Goal: Entertainment & Leisure: Consume media (video, audio)

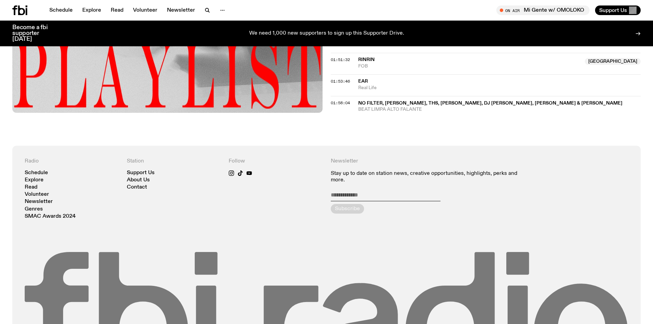
scroll to position [765, 0]
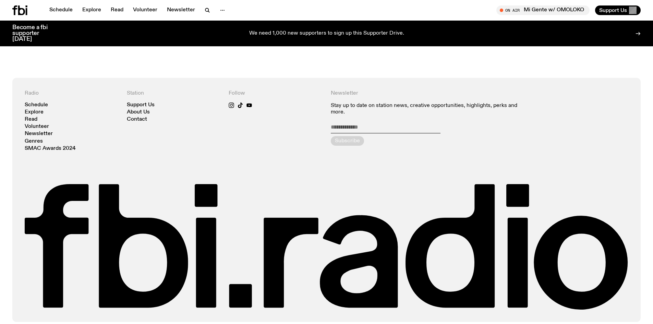
click at [20, 12] on icon at bounding box center [19, 10] width 15 height 10
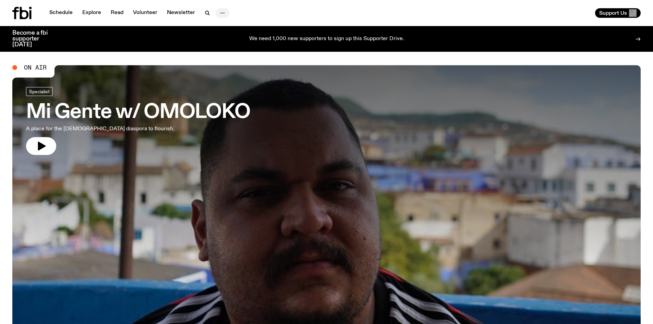
click at [218, 10] on icon "button" at bounding box center [222, 13] width 8 height 8
click at [216, 27] on link "About Us" at bounding box center [222, 28] width 34 height 10
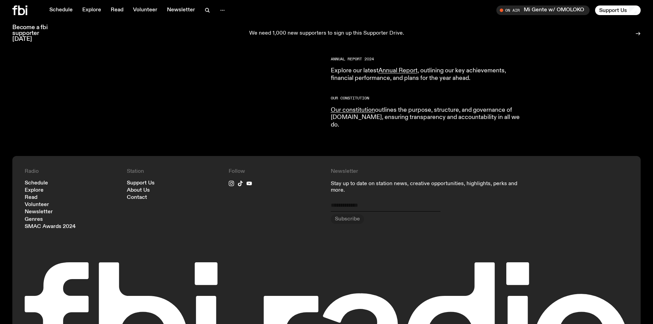
scroll to position [681, 0]
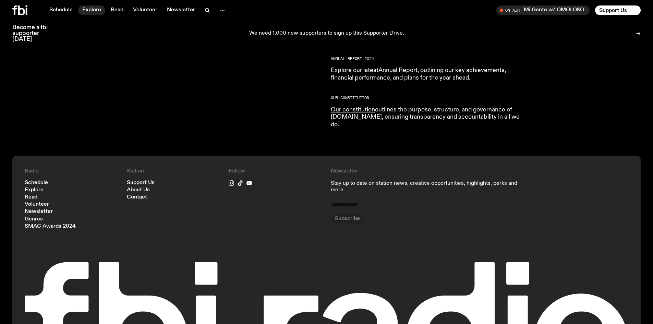
click at [91, 9] on link "Explore" at bounding box center [91, 10] width 27 height 10
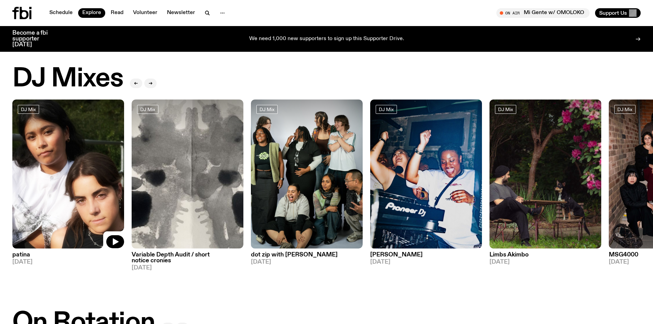
click at [98, 204] on img at bounding box center [68, 173] width 112 height 149
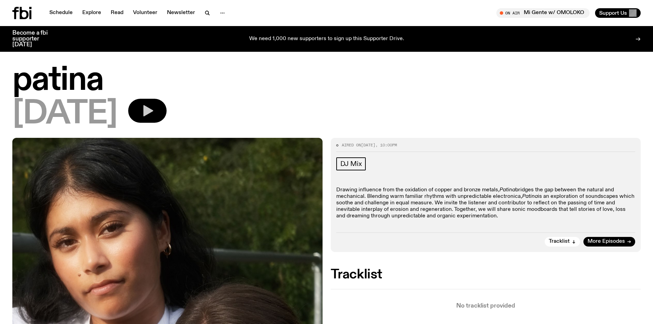
drag, startPoint x: 157, startPoint y: 106, endPoint x: 179, endPoint y: 112, distance: 22.7
click at [158, 107] on button "button" at bounding box center [147, 111] width 38 height 24
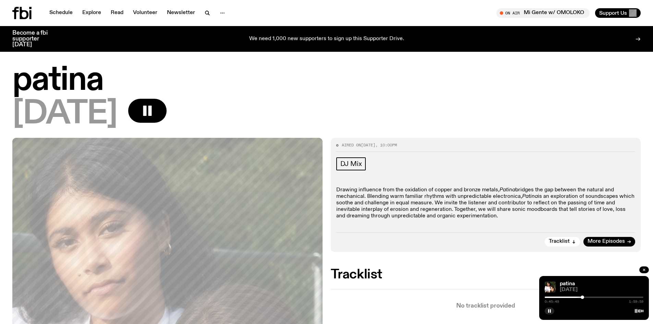
drag, startPoint x: 544, startPoint y: 297, endPoint x: 583, endPoint y: 300, distance: 38.8
click at [583, 300] on div "0:45:49 1:59:59" at bounding box center [594, 299] width 99 height 8
drag, startPoint x: 583, startPoint y: 297, endPoint x: 590, endPoint y: 297, distance: 6.9
click at [590, 297] on div at bounding box center [589, 297] width 3 height 3
click at [647, 272] on button "button" at bounding box center [645, 269] width 10 height 7
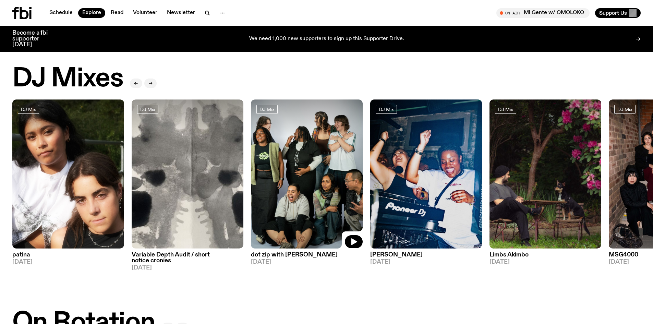
click at [308, 191] on img at bounding box center [307, 173] width 112 height 149
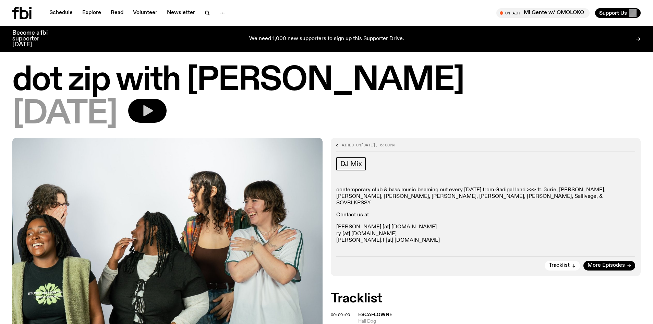
click at [154, 108] on icon "button" at bounding box center [148, 111] width 14 height 14
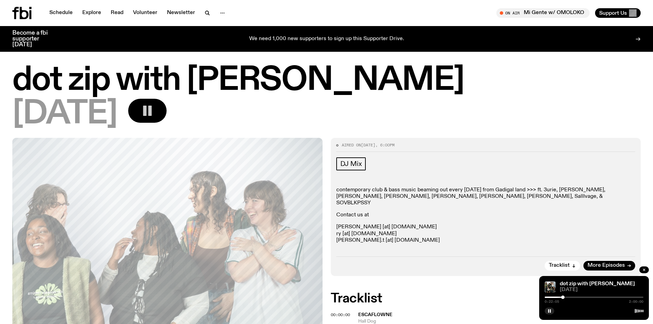
drag, startPoint x: 546, startPoint y: 298, endPoint x: 565, endPoint y: 299, distance: 18.9
click at [565, 299] on div "0:22:05 2:00:00" at bounding box center [594, 299] width 99 height 8
drag, startPoint x: 565, startPoint y: 297, endPoint x: 579, endPoint y: 297, distance: 14.1
click at [579, 297] on div at bounding box center [578, 297] width 3 height 3
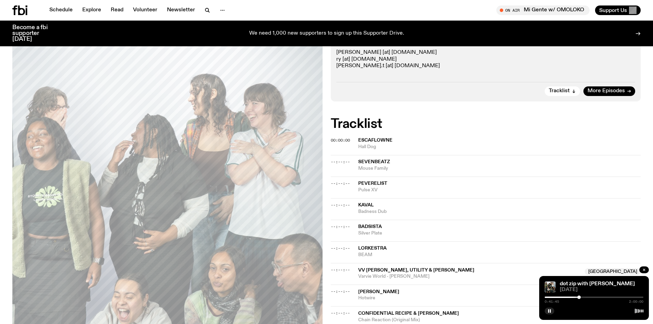
scroll to position [341, 0]
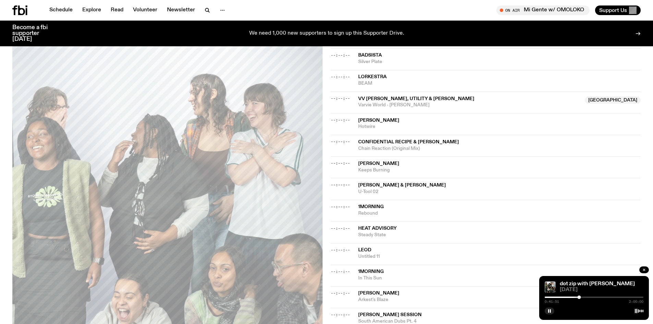
click at [582, 297] on div at bounding box center [594, 297] width 99 height 1
click at [588, 297] on div at bounding box center [594, 297] width 99 height 1
click at [592, 296] on div "0:52:56 2:00:00" at bounding box center [594, 299] width 99 height 8
click at [598, 297] on div at bounding box center [594, 297] width 99 height 1
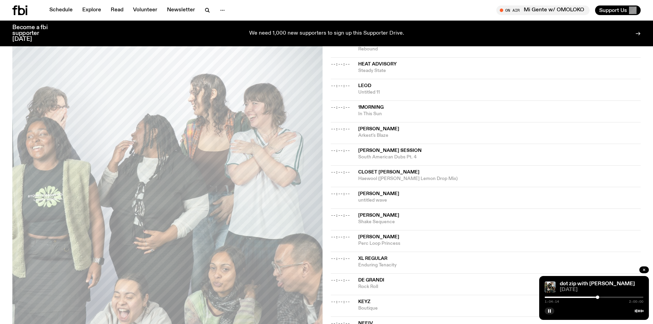
scroll to position [512, 0]
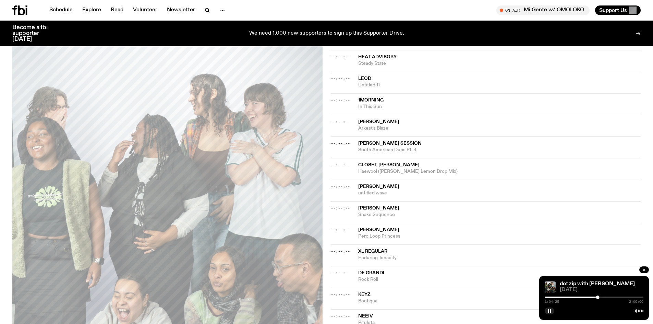
click at [361, 227] on span "[PERSON_NAME]" at bounding box center [378, 229] width 41 height 5
click at [554, 309] on div at bounding box center [594, 310] width 99 height 8
click at [549, 310] on rect "button" at bounding box center [548, 310] width 1 height 3
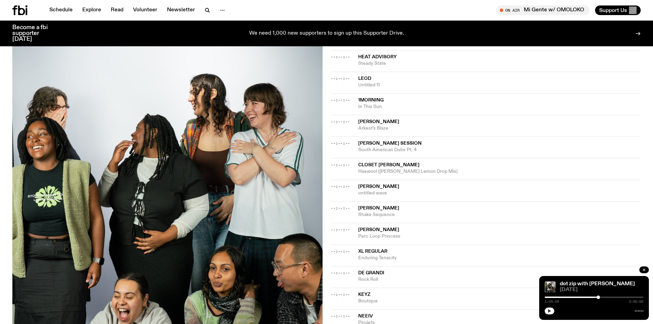
click at [379, 141] on span "[PERSON_NAME] Session" at bounding box center [389, 143] width 63 height 5
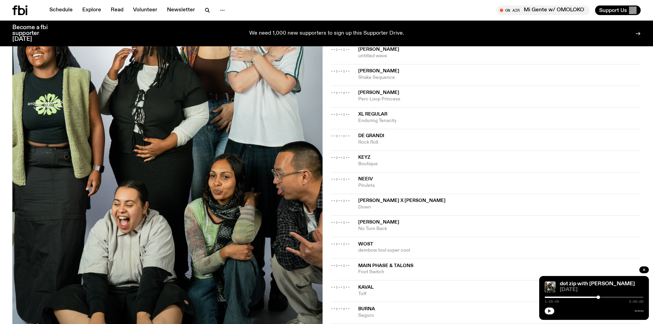
scroll to position [615, 0]
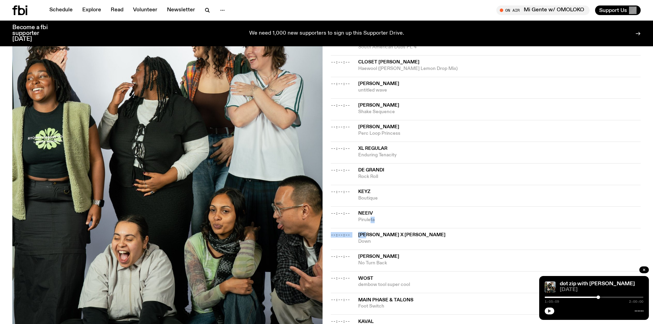
drag, startPoint x: 370, startPoint y: 219, endPoint x: 373, endPoint y: 228, distance: 9.1
click at [371, 227] on div "00:00:00 Escaflowne Hall Dog --:--:-- Sevenbeatz Mouse Family --:--:-- Pevereli…" at bounding box center [486, 45] width 310 height 704
click at [389, 233] on span "[PERSON_NAME] x [PERSON_NAME]" at bounding box center [401, 235] width 87 height 5
click at [550, 311] on icon "button" at bounding box center [549, 310] width 3 height 3
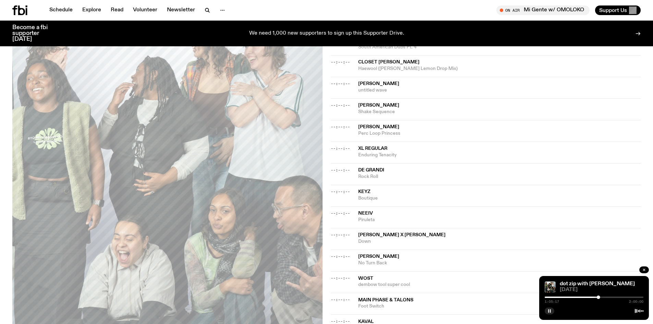
click at [607, 296] on div "1:05:17 2:00:00" at bounding box center [594, 299] width 99 height 8
click at [604, 298] on div at bounding box center [594, 297] width 99 height 1
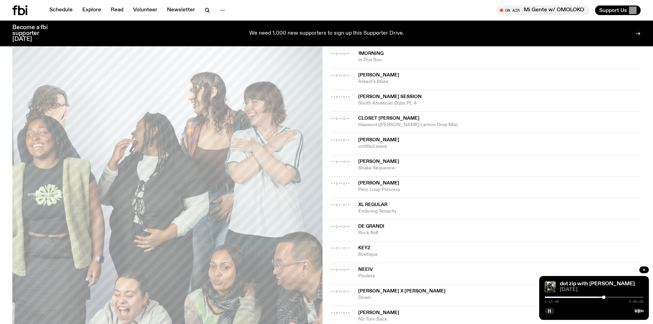
scroll to position [546, 0]
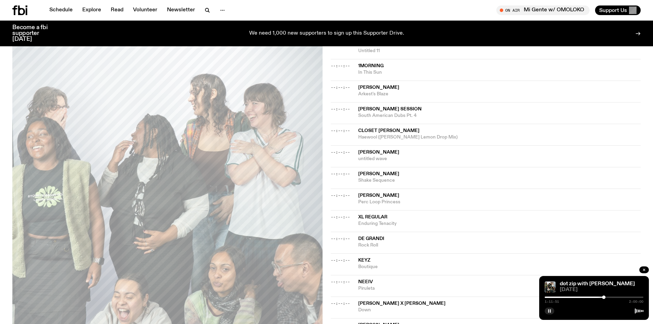
click at [550, 313] on icon "button" at bounding box center [550, 311] width 4 height 4
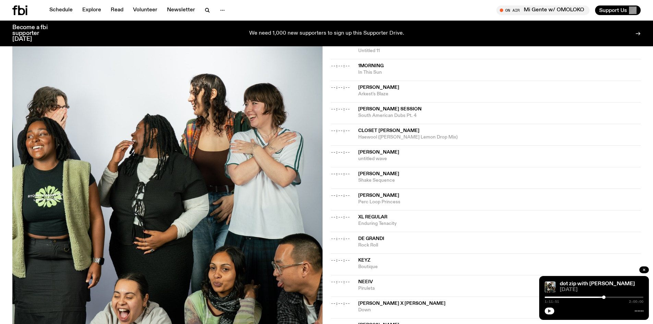
click at [366, 128] on span "Closet [PERSON_NAME]" at bounding box center [388, 130] width 61 height 5
click at [549, 312] on icon "button" at bounding box center [549, 310] width 3 height 3
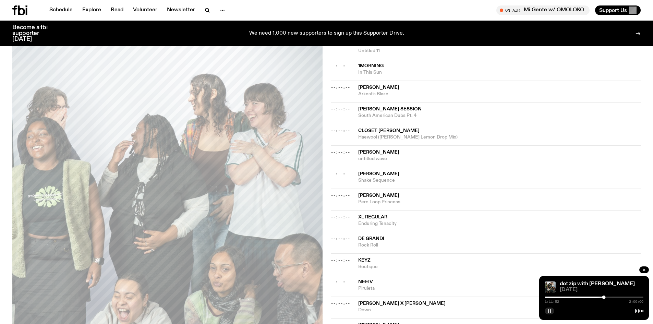
click at [616, 297] on div at bounding box center [594, 297] width 99 height 1
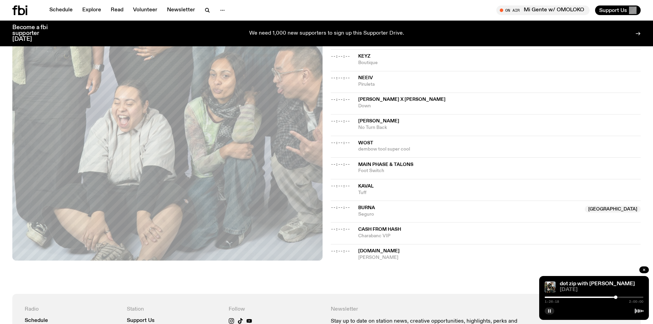
scroll to position [752, 0]
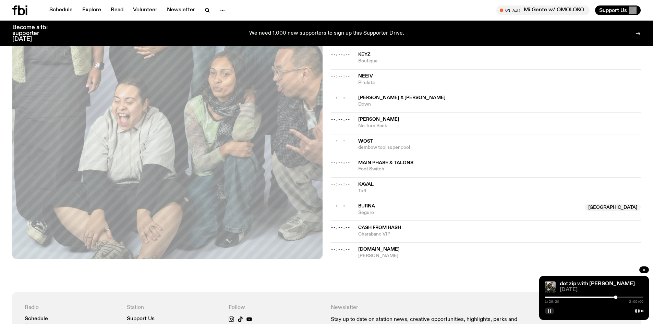
click at [624, 297] on div at bounding box center [594, 297] width 99 height 1
click at [630, 297] on div at bounding box center [594, 297] width 99 height 1
click at [636, 296] on div "1:42:56 2:00:00" at bounding box center [594, 299] width 99 height 8
click at [636, 297] on div at bounding box center [594, 297] width 99 height 1
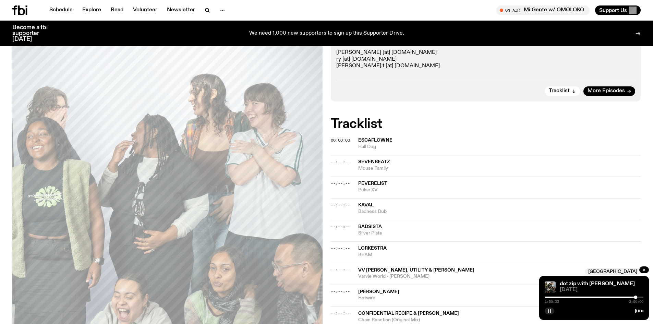
scroll to position [0, 0]
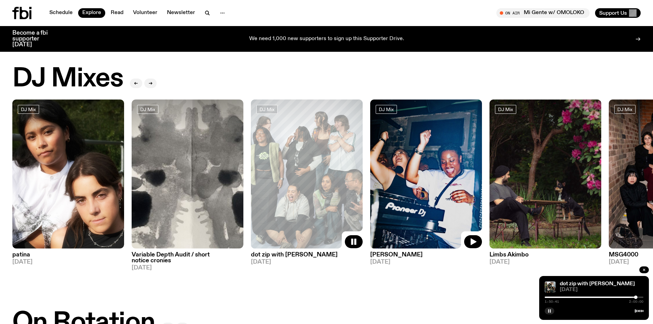
click at [434, 172] on img at bounding box center [426, 173] width 112 height 149
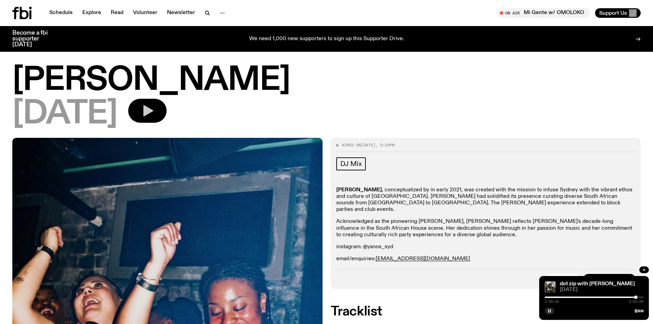
click at [154, 106] on icon "button" at bounding box center [148, 111] width 14 height 14
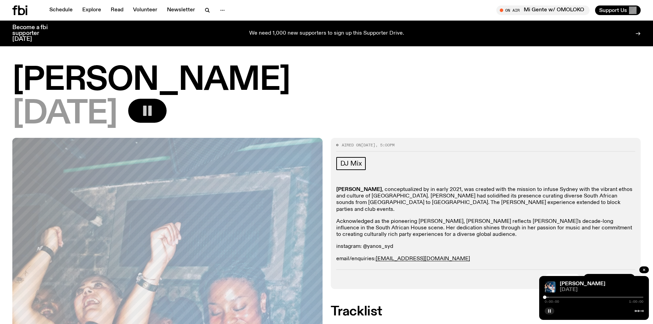
scroll to position [132, 0]
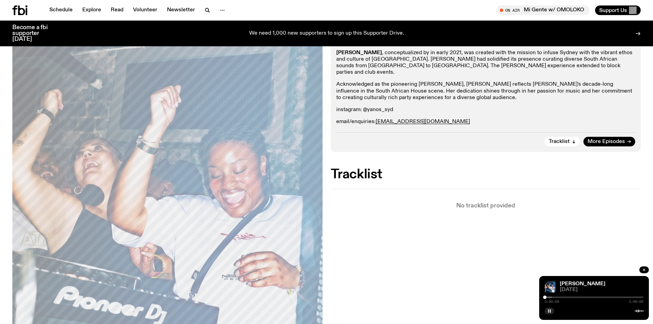
drag, startPoint x: 545, startPoint y: 295, endPoint x: 568, endPoint y: 296, distance: 23.0
click at [568, 296] on div "0:00:05 1:00:00" at bounding box center [594, 299] width 99 height 8
click at [563, 297] on div at bounding box center [594, 297] width 99 height 1
click at [581, 297] on div at bounding box center [594, 297] width 99 height 1
click at [589, 296] on div "0:21:41 1:00:00" at bounding box center [594, 299] width 99 height 8
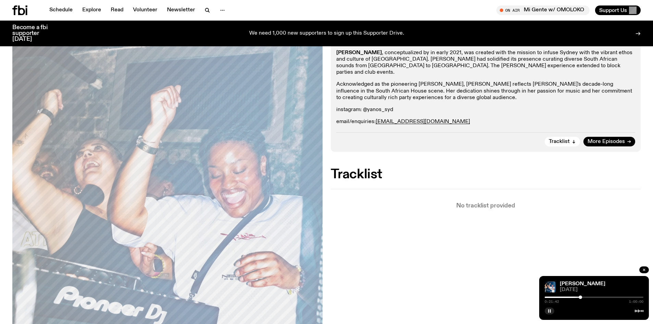
click at [592, 297] on div at bounding box center [594, 297] width 99 height 1
click at [607, 297] on div at bounding box center [594, 297] width 99 height 1
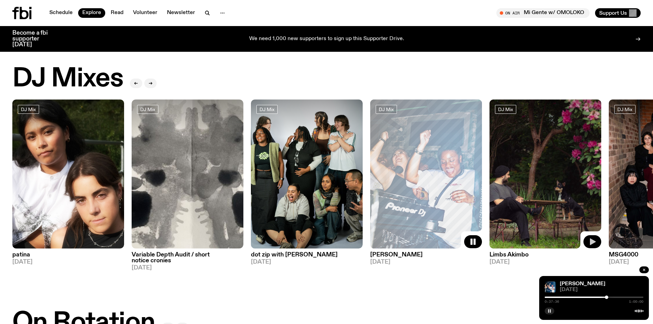
click at [593, 240] on icon "button" at bounding box center [593, 241] width 6 height 7
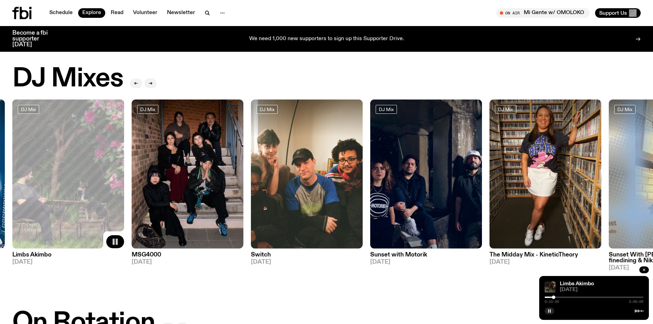
drag, startPoint x: 546, startPoint y: 298, endPoint x: 566, endPoint y: 296, distance: 19.6
click at [556, 296] on div at bounding box center [553, 297] width 3 height 3
drag, startPoint x: 566, startPoint y: 296, endPoint x: 585, endPoint y: 296, distance: 19.5
click at [583, 296] on div at bounding box center [581, 297] width 3 height 3
click at [195, 170] on img at bounding box center [188, 173] width 112 height 149
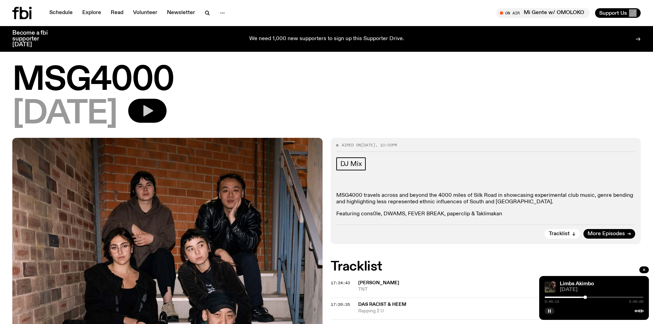
click at [167, 104] on button "button" at bounding box center [147, 111] width 38 height 24
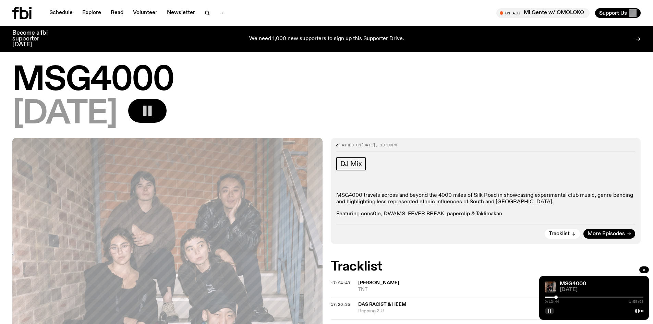
drag, startPoint x: 544, startPoint y: 298, endPoint x: 569, endPoint y: 299, distance: 24.7
click at [561, 299] on div "0:13:44 1:59:59" at bounding box center [594, 299] width 99 height 8
drag, startPoint x: 562, startPoint y: 297, endPoint x: 573, endPoint y: 298, distance: 11.0
click at [573, 298] on div at bounding box center [572, 297] width 3 height 3
drag, startPoint x: 574, startPoint y: 298, endPoint x: 591, endPoint y: 299, distance: 16.8
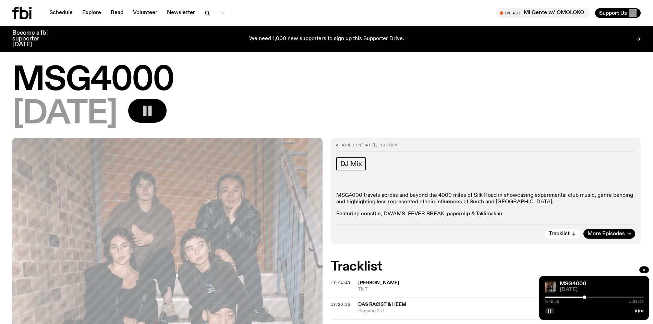
click at [590, 299] on div "0:48:19 1:59:59" at bounding box center [594, 299] width 99 height 8
drag, startPoint x: 590, startPoint y: 296, endPoint x: 606, endPoint y: 296, distance: 16.1
click at [606, 296] on div at bounding box center [605, 297] width 3 height 3
drag, startPoint x: 606, startPoint y: 296, endPoint x: 616, endPoint y: 296, distance: 9.3
click at [616, 296] on div at bounding box center [615, 297] width 3 height 3
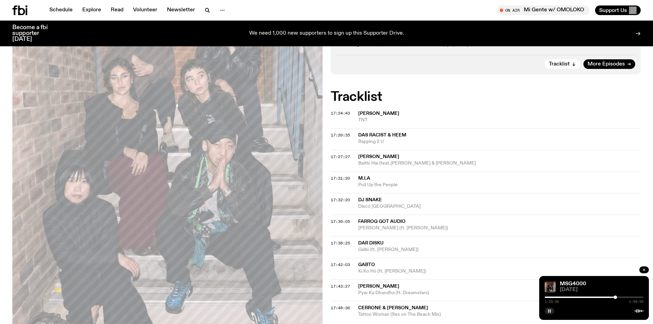
scroll to position [168, 0]
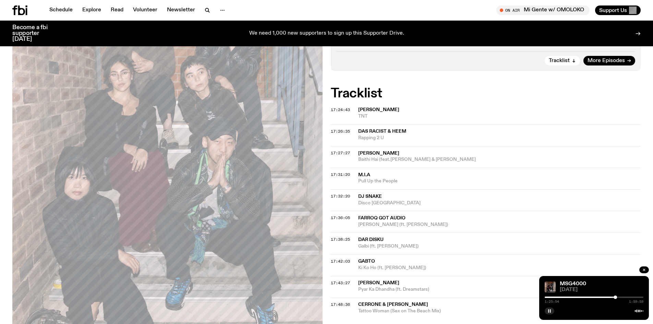
click at [621, 297] on div at bounding box center [594, 297] width 99 height 1
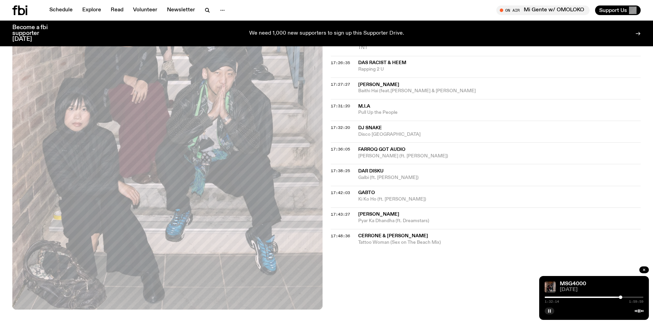
scroll to position [202, 0]
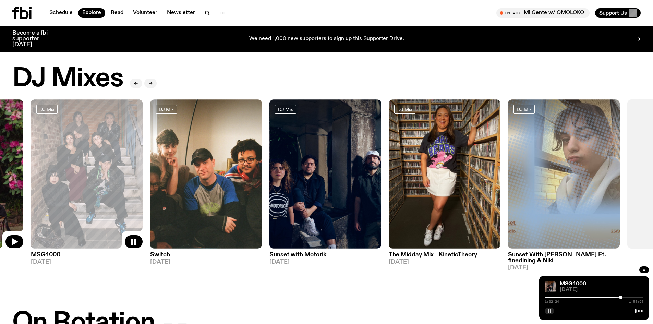
drag, startPoint x: 578, startPoint y: 185, endPoint x: 0, endPoint y: 117, distance: 582.1
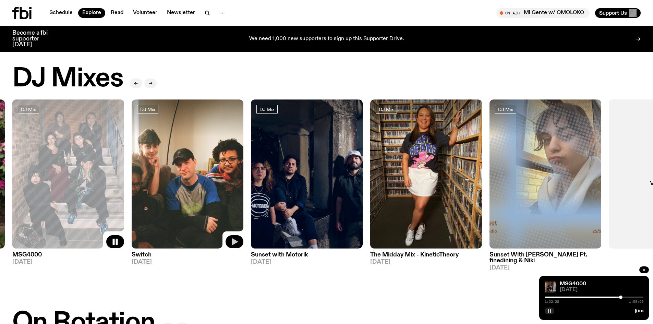
click at [236, 243] on icon "button" at bounding box center [234, 242] width 8 height 8
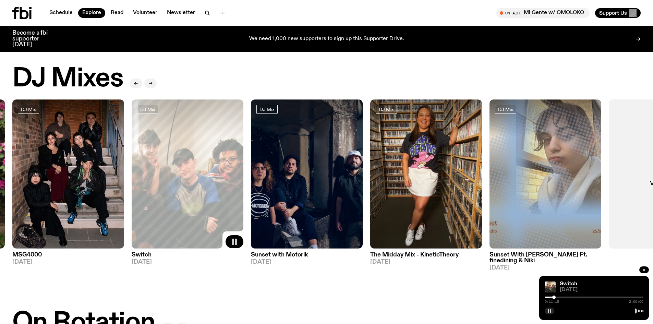
drag, startPoint x: 545, startPoint y: 297, endPoint x: 554, endPoint y: 297, distance: 9.6
click at [554, 297] on div at bounding box center [553, 297] width 3 height 3
drag, startPoint x: 554, startPoint y: 297, endPoint x: 567, endPoint y: 295, distance: 12.9
click at [567, 295] on div "Switch [DATE] 0:26:40 2:00:00" at bounding box center [594, 298] width 110 height 44
drag, startPoint x: 568, startPoint y: 298, endPoint x: 599, endPoint y: 298, distance: 31.5
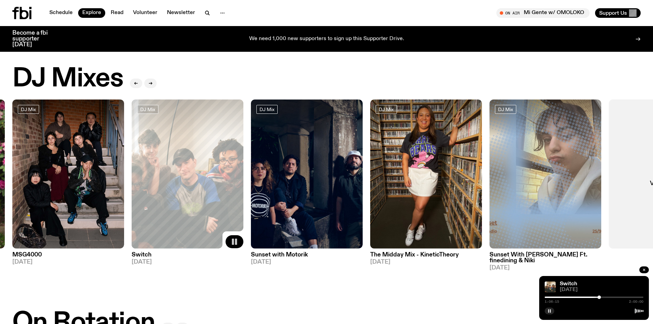
click at [599, 298] on div at bounding box center [599, 297] width 3 height 3
click at [320, 198] on img at bounding box center [307, 173] width 112 height 149
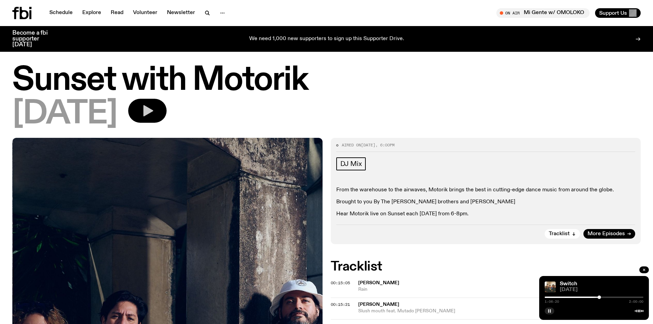
click at [154, 107] on icon "button" at bounding box center [148, 111] width 14 height 14
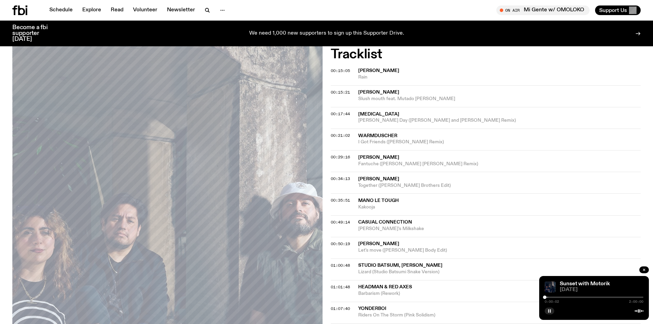
scroll to position [271, 0]
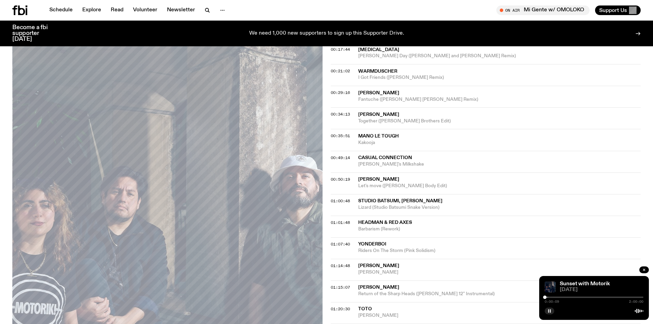
click at [554, 299] on div "0:00:09 2:00:00" at bounding box center [594, 299] width 99 height 8
click at [553, 297] on div at bounding box center [594, 297] width 99 height 1
click at [572, 297] on div at bounding box center [594, 297] width 99 height 1
click at [583, 297] on div at bounding box center [594, 297] width 99 height 1
click at [589, 297] on div at bounding box center [594, 297] width 99 height 1
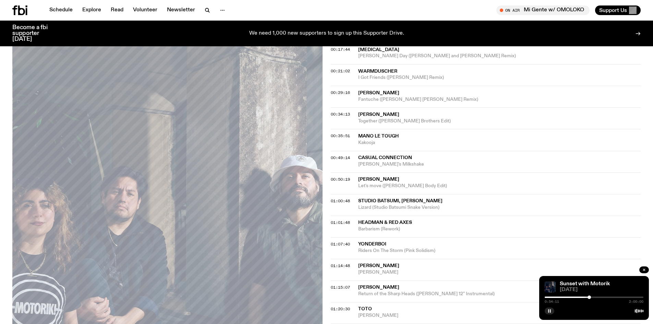
click at [600, 297] on div at bounding box center [594, 297] width 99 height 1
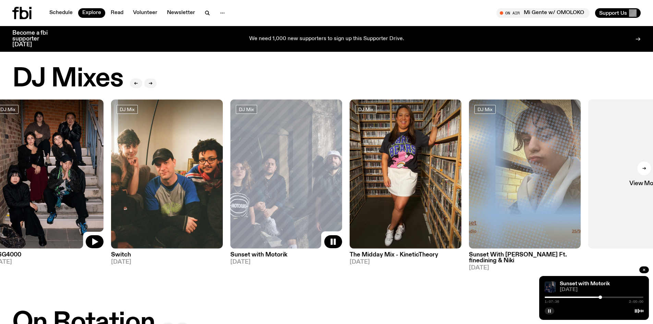
drag, startPoint x: 617, startPoint y: 169, endPoint x: 0, endPoint y: 135, distance: 618.2
click at [0, 135] on link at bounding box center [48, 173] width 112 height 149
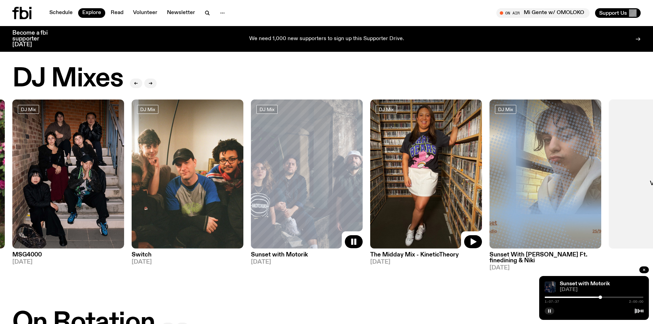
click at [432, 160] on img at bounding box center [426, 173] width 112 height 149
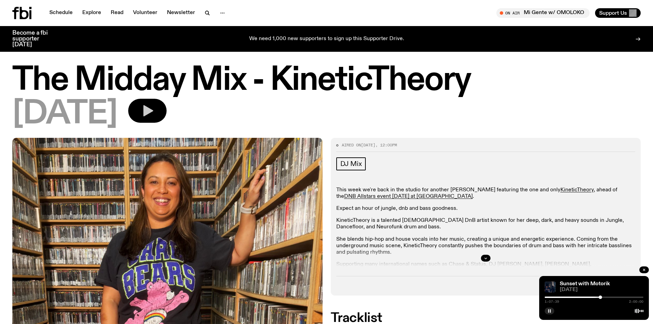
click at [153, 110] on icon "button" at bounding box center [148, 110] width 10 height 11
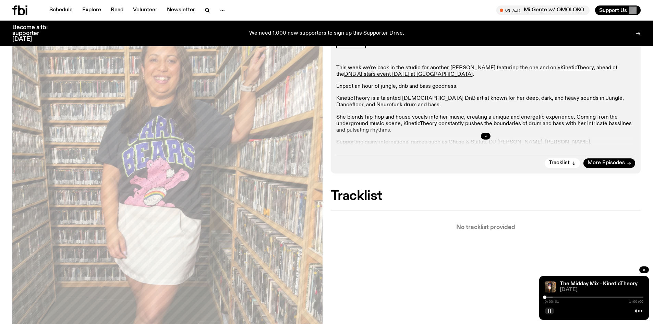
scroll to position [137, 0]
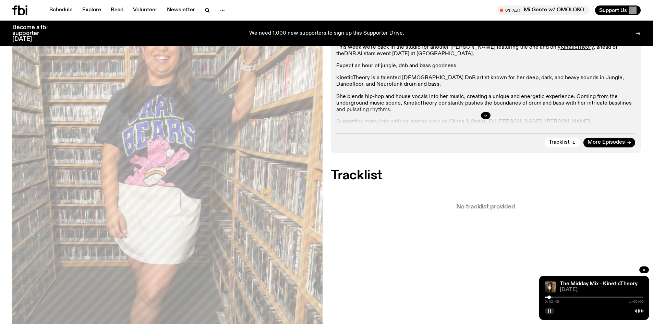
drag, startPoint x: 545, startPoint y: 298, endPoint x: 552, endPoint y: 296, distance: 7.3
click at [551, 296] on div at bounding box center [549, 297] width 3 height 3
drag, startPoint x: 552, startPoint y: 297, endPoint x: 566, endPoint y: 297, distance: 13.4
click at [566, 297] on div at bounding box center [565, 297] width 3 height 3
click at [484, 114] on icon "button" at bounding box center [486, 116] width 4 height 4
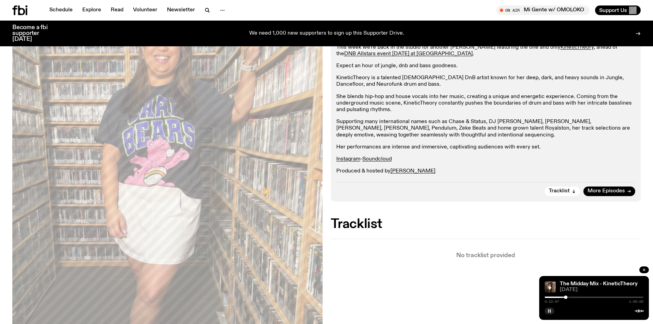
click at [573, 297] on div at bounding box center [594, 297] width 99 height 1
click at [579, 297] on div at bounding box center [594, 297] width 99 height 1
click at [585, 297] on div at bounding box center [594, 297] width 99 height 1
click at [592, 297] on div at bounding box center [594, 297] width 99 height 1
click at [599, 297] on div at bounding box center [594, 297] width 99 height 1
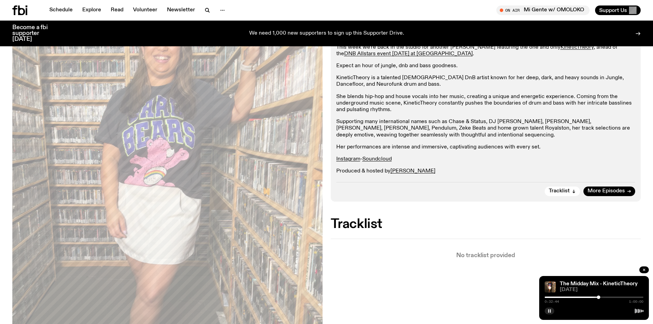
click at [608, 297] on div at bounding box center [594, 297] width 99 height 1
click at [617, 297] on div at bounding box center [594, 297] width 99 height 1
click at [627, 298] on div at bounding box center [594, 297] width 99 height 1
click at [645, 270] on icon "button" at bounding box center [644, 270] width 2 height 2
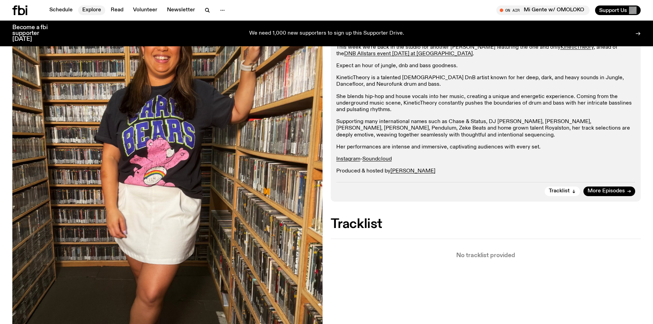
click at [93, 11] on link "Explore" at bounding box center [91, 10] width 27 height 10
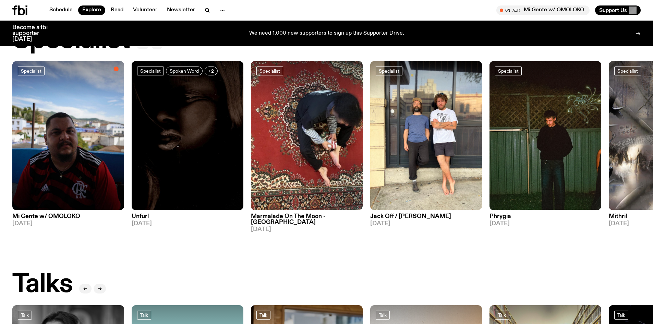
scroll to position [509, 0]
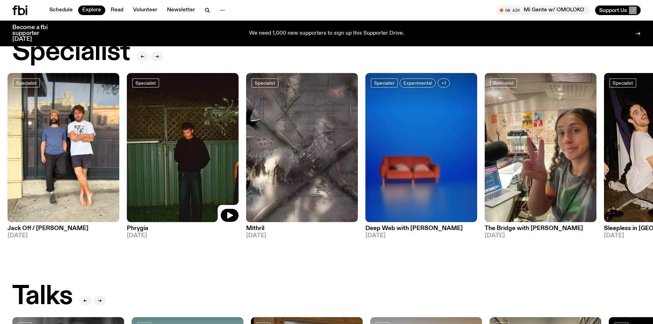
drag, startPoint x: 551, startPoint y: 172, endPoint x: 184, endPoint y: 139, distance: 368.8
click at [184, 139] on img at bounding box center [183, 147] width 112 height 149
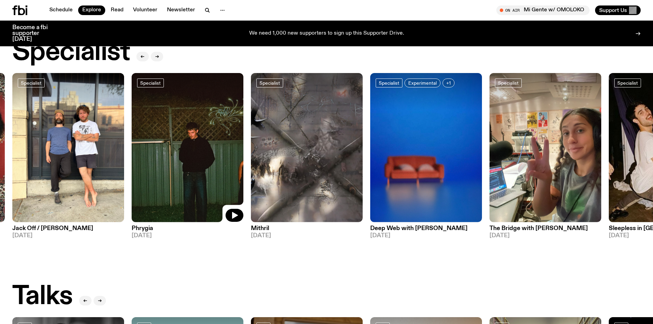
click at [178, 135] on img at bounding box center [188, 147] width 112 height 149
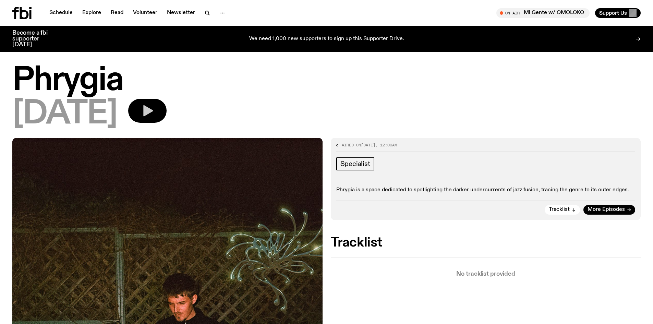
click at [167, 111] on button "button" at bounding box center [147, 111] width 38 height 24
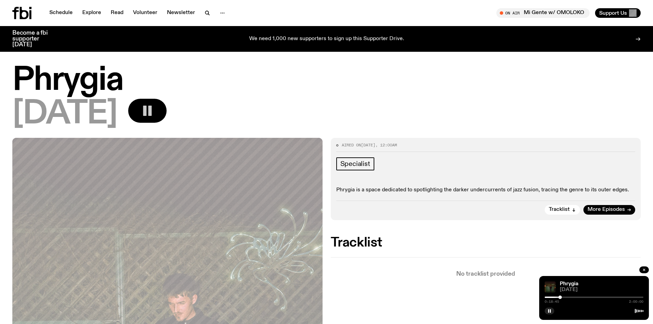
drag, startPoint x: 545, startPoint y: 296, endPoint x: 560, endPoint y: 298, distance: 15.2
click at [560, 298] on div at bounding box center [560, 297] width 3 height 3
drag, startPoint x: 561, startPoint y: 298, endPoint x: 580, endPoint y: 298, distance: 18.9
click at [580, 298] on div at bounding box center [580, 297] width 3 height 3
click at [586, 298] on div at bounding box center [594, 297] width 99 height 1
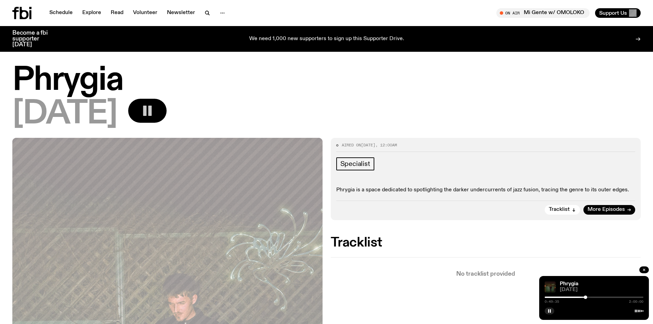
click at [595, 297] on div at bounding box center [594, 297] width 99 height 1
click at [603, 297] on div at bounding box center [594, 297] width 99 height 1
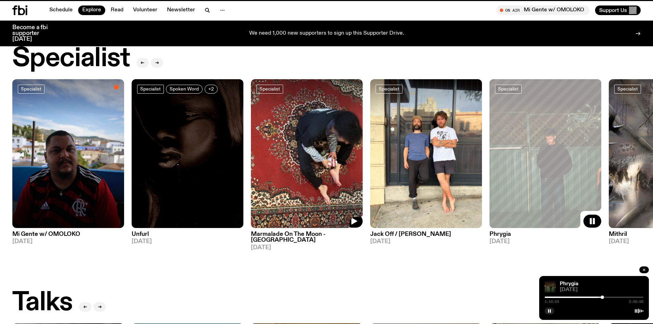
scroll to position [504, 0]
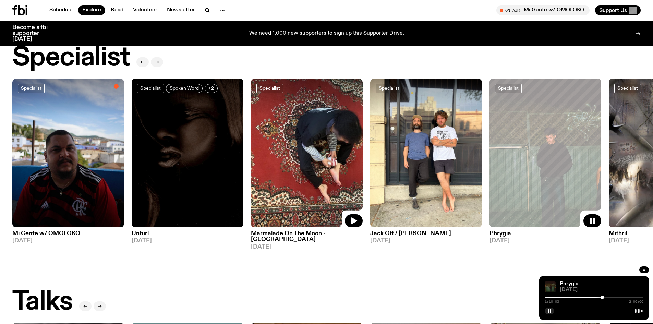
click at [291, 140] on img at bounding box center [307, 153] width 112 height 149
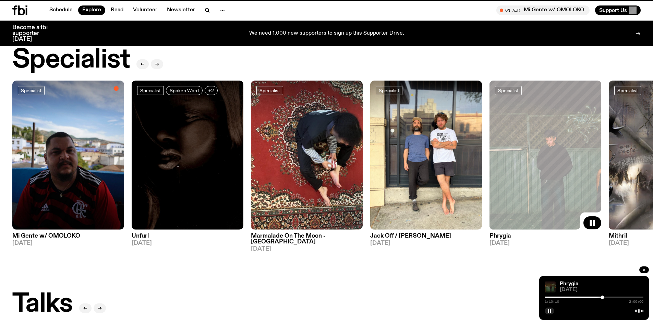
scroll to position [498, 0]
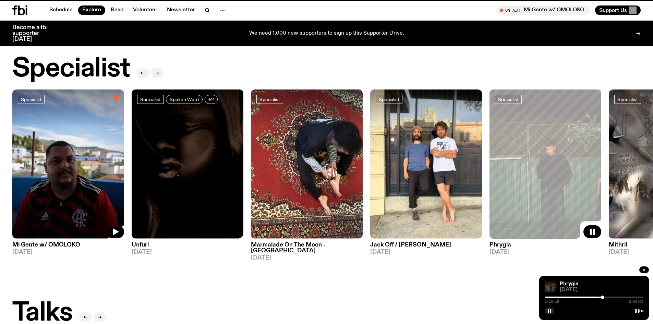
scroll to position [493, 0]
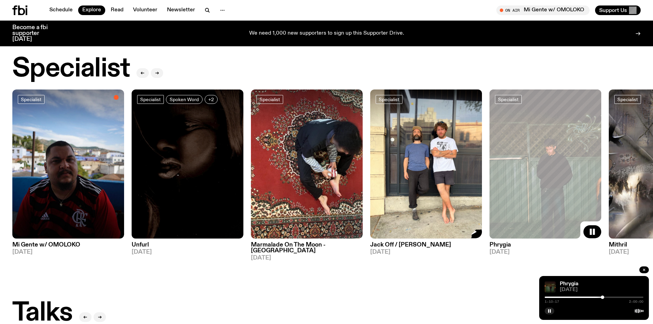
click at [436, 142] on img at bounding box center [426, 164] width 112 height 149
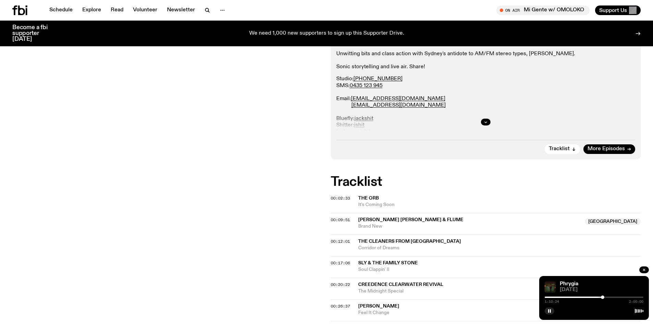
scroll to position [135, 0]
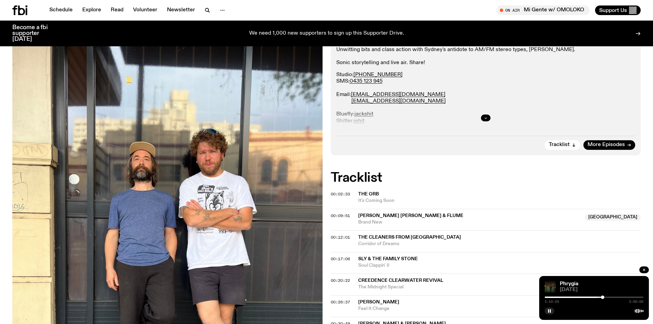
click at [486, 121] on button "button" at bounding box center [486, 118] width 10 height 7
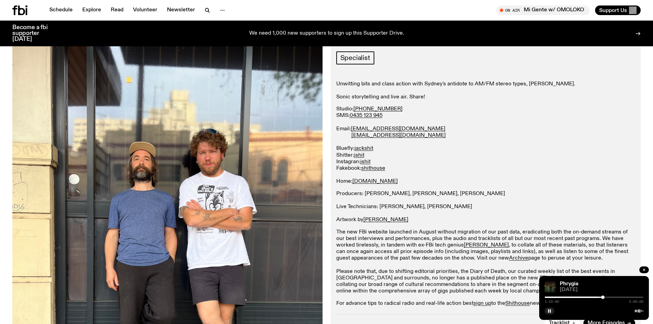
scroll to position [0, 0]
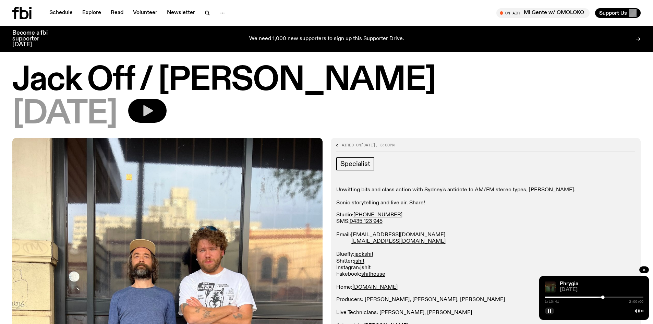
click at [167, 107] on button "button" at bounding box center [147, 111] width 38 height 24
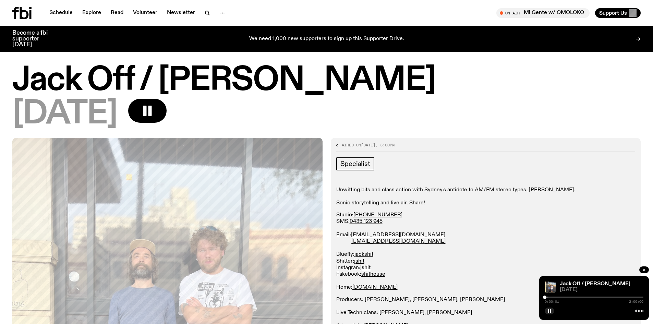
click at [548, 297] on div at bounding box center [499, 297] width 99 height 1
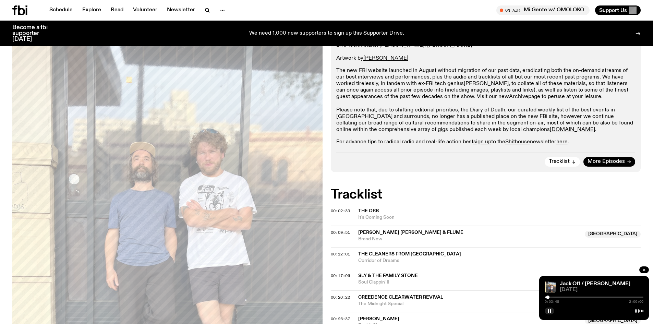
scroll to position [338, 0]
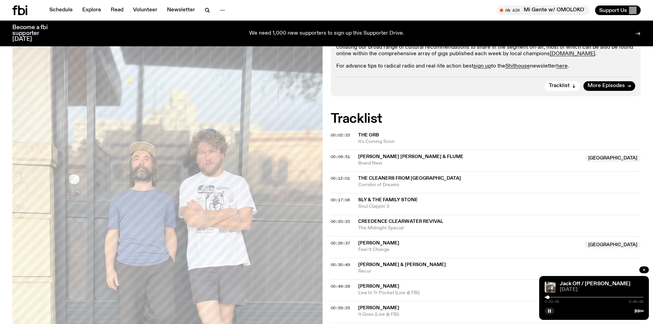
click at [556, 297] on div at bounding box center [594, 297] width 99 height 1
click at [562, 297] on div at bounding box center [594, 297] width 99 height 1
click at [569, 297] on div at bounding box center [594, 297] width 99 height 1
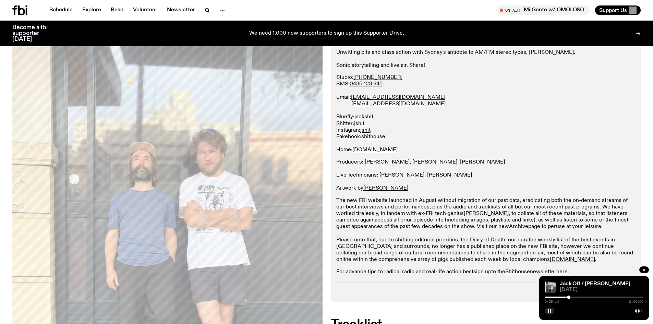
scroll to position [0, 0]
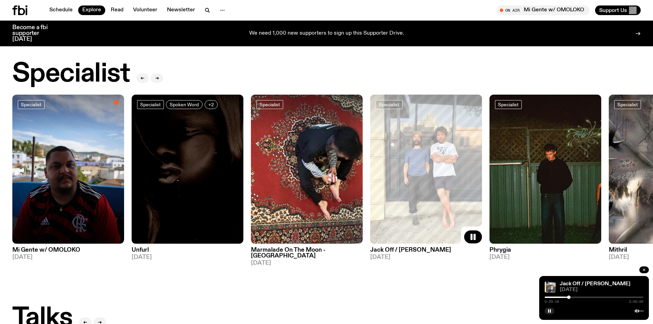
scroll to position [487, 0]
click at [73, 178] on img at bounding box center [68, 169] width 112 height 149
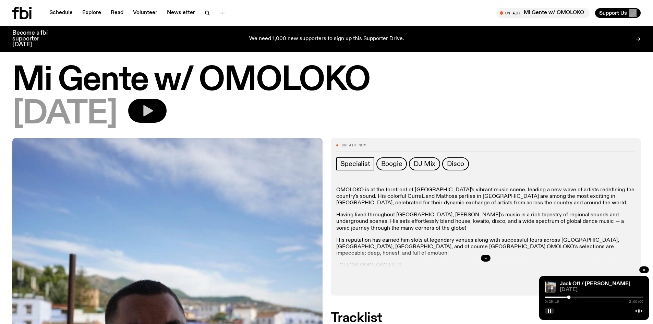
click at [154, 107] on icon "button" at bounding box center [148, 111] width 14 height 14
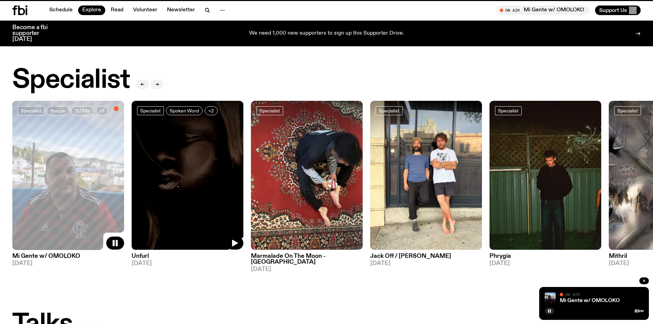
scroll to position [482, 0]
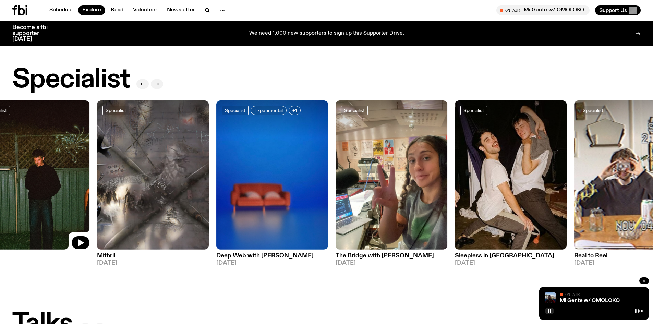
drag, startPoint x: 589, startPoint y: 157, endPoint x: 27, endPoint y: 143, distance: 562.6
click at [28, 143] on img at bounding box center [34, 174] width 112 height 149
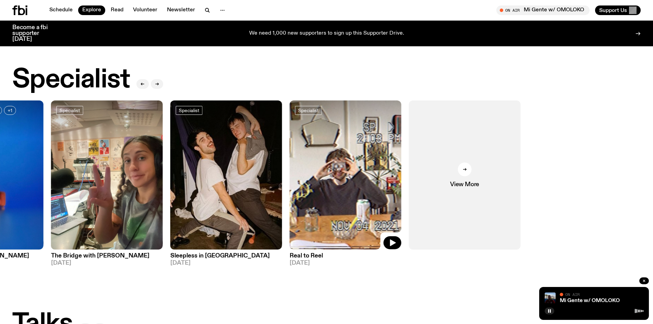
drag, startPoint x: 570, startPoint y: 183, endPoint x: 252, endPoint y: 145, distance: 319.9
click at [252, 145] on div "Specialist Boogie DJ Mix +1 Mi Gente w/ OMOLOKO [DATE] Specialist Spoken Word +…" at bounding box center [326, 185] width 629 height 171
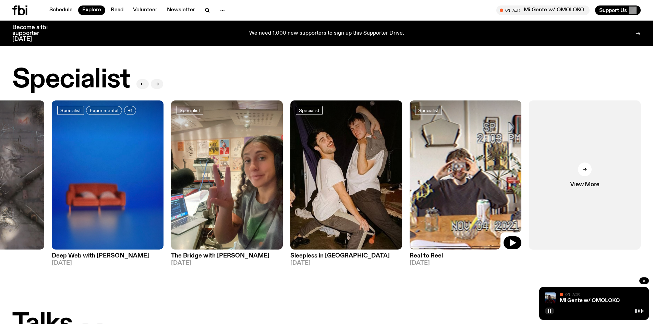
click at [472, 190] on img at bounding box center [466, 174] width 112 height 149
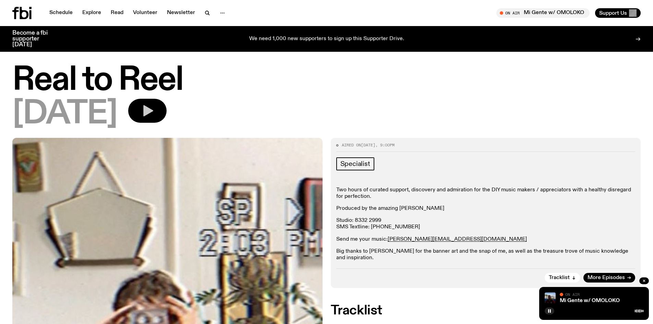
click at [154, 112] on icon "button" at bounding box center [148, 111] width 14 height 14
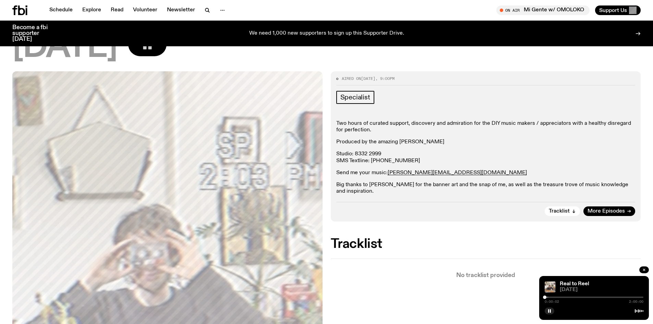
scroll to position [100, 0]
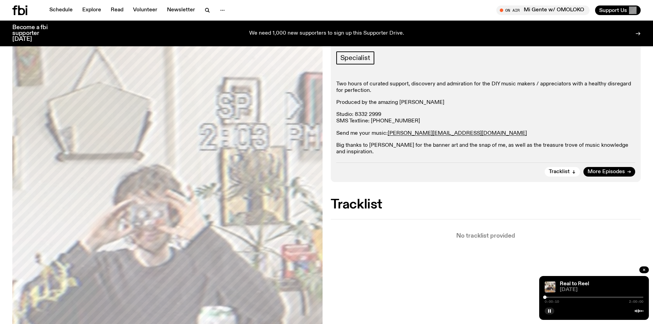
click at [549, 298] on div at bounding box center [594, 297] width 99 height 1
click at [555, 297] on div at bounding box center [594, 297] width 99 height 1
click at [561, 297] on div at bounding box center [594, 297] width 99 height 1
click at [570, 297] on div at bounding box center [594, 297] width 99 height 1
drag, startPoint x: 570, startPoint y: 297, endPoint x: 472, endPoint y: 300, distance: 98.1
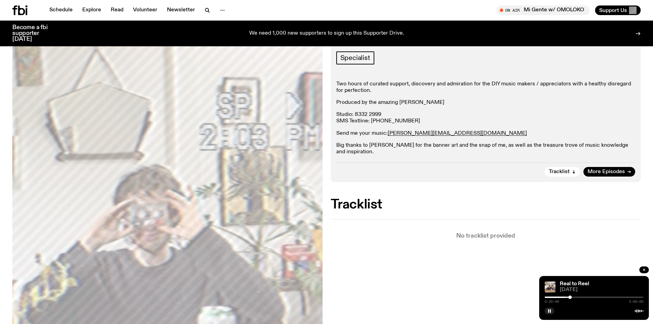
click at [489, 300] on div "Schedule Explore Read Volunteer Newsletter About Us Contact Champions of emergi…" at bounding box center [326, 328] width 653 height 856
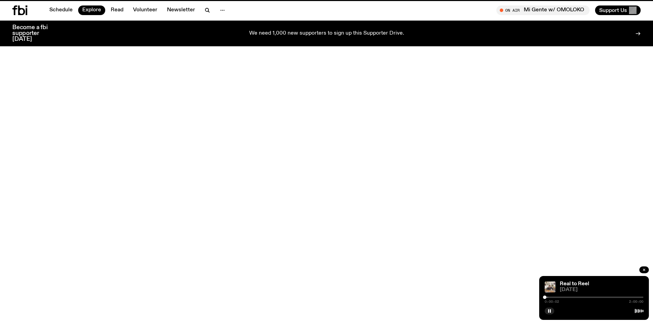
scroll to position [482, 0]
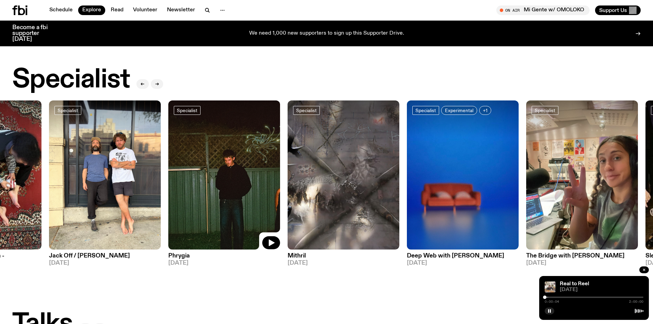
drag, startPoint x: 548, startPoint y: 167, endPoint x: 206, endPoint y: 141, distance: 342.2
click at [207, 141] on img at bounding box center [224, 174] width 112 height 149
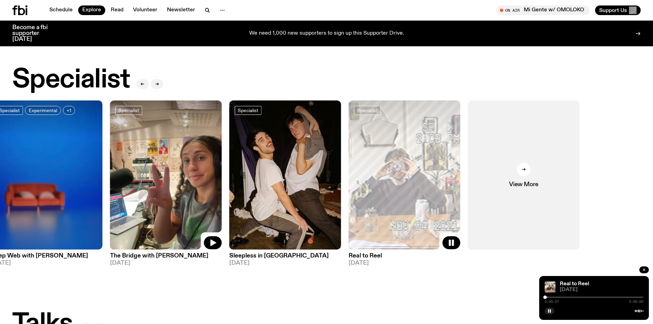
drag, startPoint x: 576, startPoint y: 147, endPoint x: 182, endPoint y: 147, distance: 393.7
click at [182, 147] on img at bounding box center [166, 174] width 112 height 149
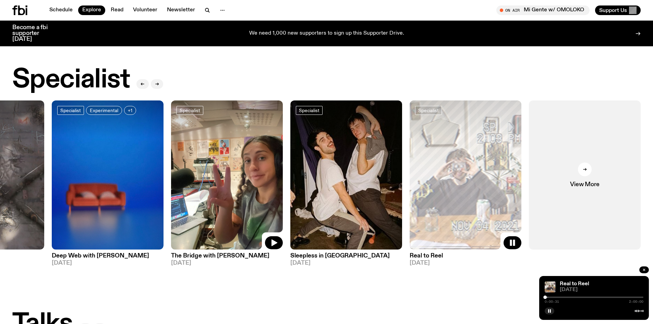
click at [264, 158] on img at bounding box center [227, 174] width 112 height 149
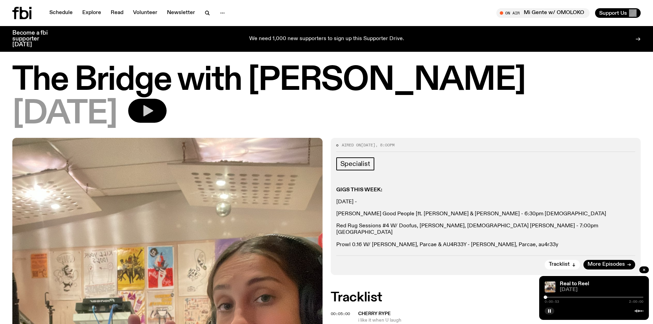
click at [153, 108] on icon "button" at bounding box center [148, 110] width 10 height 11
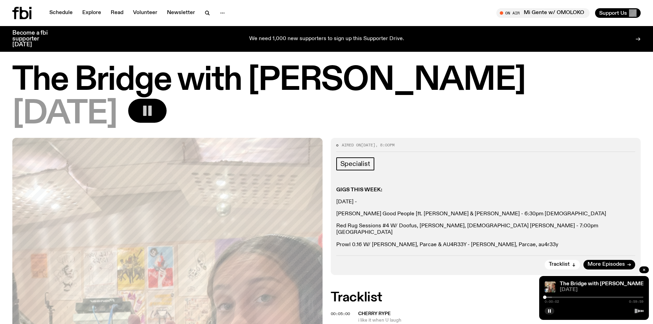
click at [550, 297] on div at bounding box center [502, 297] width 99 height 1
click at [555, 296] on div "0:02:56 0:59:59" at bounding box center [594, 299] width 99 height 8
drag, startPoint x: 549, startPoint y: 297, endPoint x: 559, endPoint y: 297, distance: 9.9
click at [555, 297] on div at bounding box center [552, 297] width 3 height 3
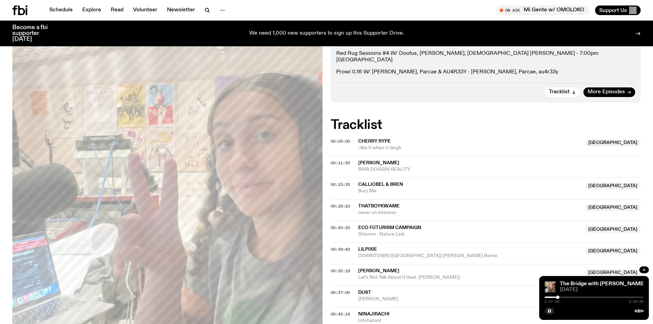
scroll to position [167, 0]
click at [562, 297] on div at bounding box center [594, 297] width 99 height 1
click at [564, 296] on div "0:10:14 0:59:59" at bounding box center [594, 299] width 99 height 8
click at [568, 297] on div at bounding box center [594, 297] width 99 height 1
click at [574, 297] on div at bounding box center [594, 297] width 99 height 1
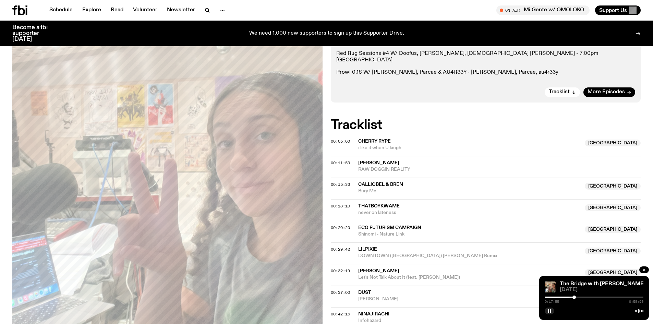
click at [579, 297] on div at bounding box center [594, 297] width 99 height 1
click at [589, 297] on div at bounding box center [594, 297] width 99 height 1
click at [598, 297] on div at bounding box center [594, 297] width 99 height 1
click at [644, 271] on icon "button" at bounding box center [644, 270] width 4 height 4
